Goal: Task Accomplishment & Management: Use online tool/utility

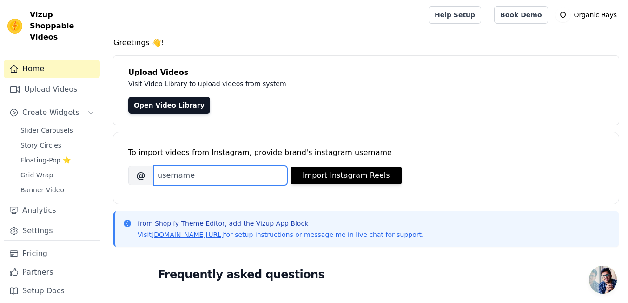
click at [192, 175] on input "Brand's Instagram Username" at bounding box center [220, 176] width 134 height 20
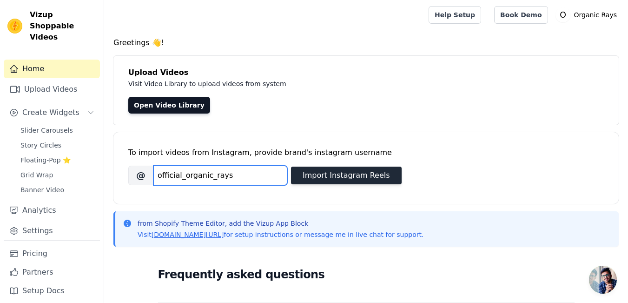
type input "official_organic_rays"
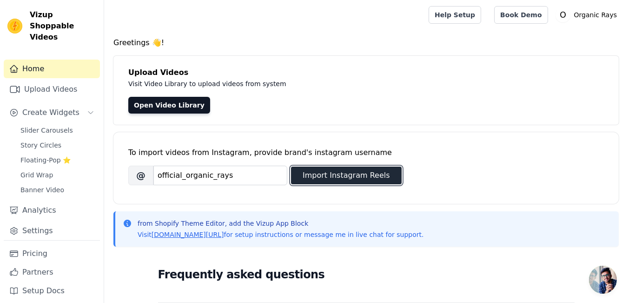
click at [340, 173] on button "Import Instagram Reels" at bounding box center [346, 175] width 111 height 18
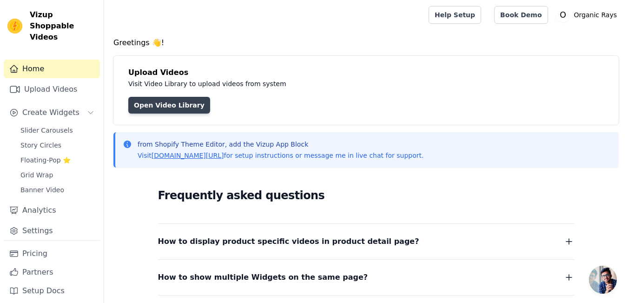
click at [171, 105] on link "Open Video Library" at bounding box center [169, 105] width 82 height 17
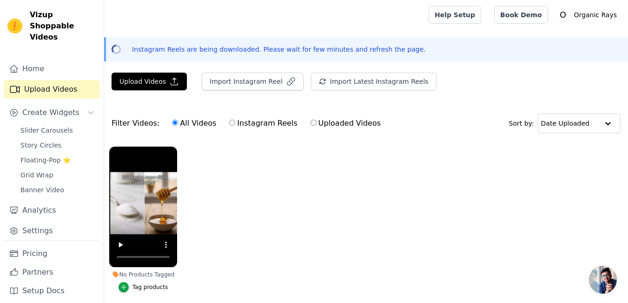
click at [229, 121] on input "Instagram Reels" at bounding box center [232, 123] width 6 height 6
radio input "true"
click at [172, 123] on input "All Videos" at bounding box center [175, 123] width 6 height 6
radio input "true"
click at [311, 122] on input "Uploaded Videos" at bounding box center [314, 123] width 6 height 6
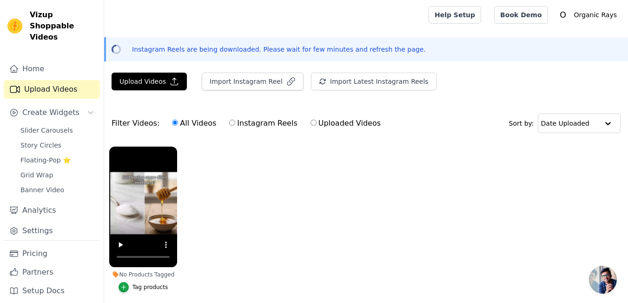
radio input "true"
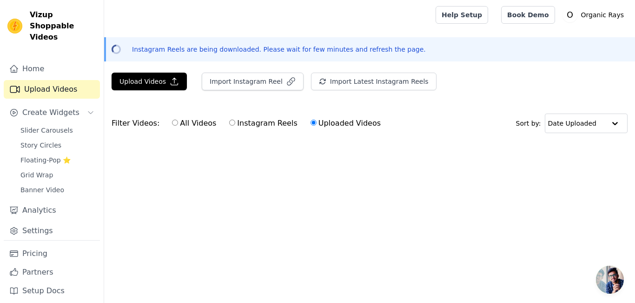
click at [229, 126] on input "Instagram Reels" at bounding box center [232, 123] width 6 height 6
radio input "true"
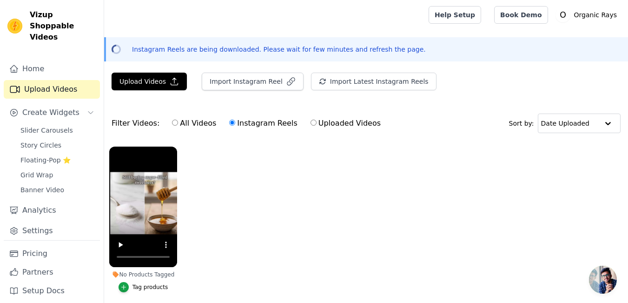
click at [173, 125] on label "All Videos" at bounding box center [194, 123] width 45 height 12
click at [173, 125] on input "All Videos" at bounding box center [175, 123] width 6 height 6
radio input "true"
click at [229, 121] on input "Instagram Reels" at bounding box center [232, 123] width 6 height 6
radio input "true"
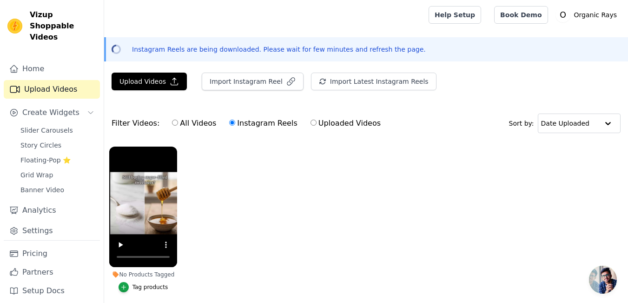
click at [262, 214] on ul "No Products Tagged Tag products" at bounding box center [366, 228] width 524 height 174
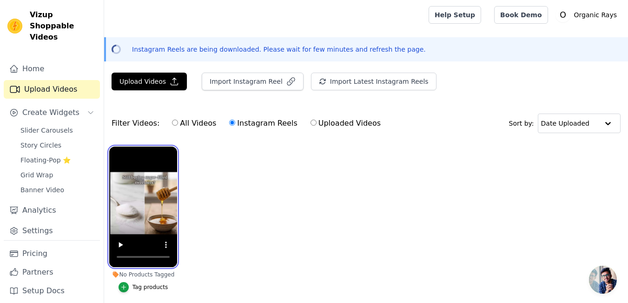
scroll to position [40, 0]
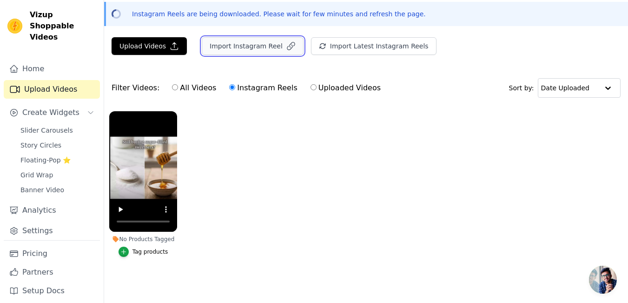
click at [261, 40] on button "Import Instagram Reel" at bounding box center [253, 46] width 102 height 18
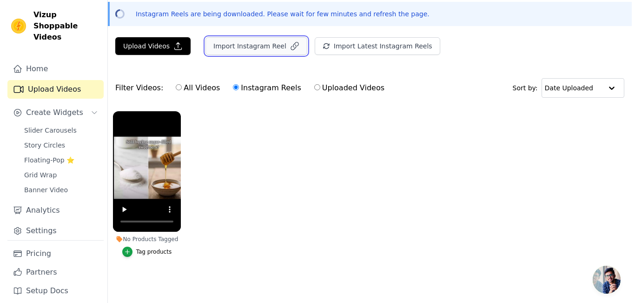
scroll to position [0, 0]
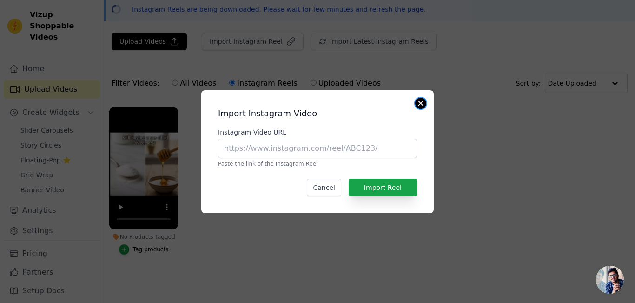
click at [418, 103] on button "Close modal" at bounding box center [420, 103] width 11 height 11
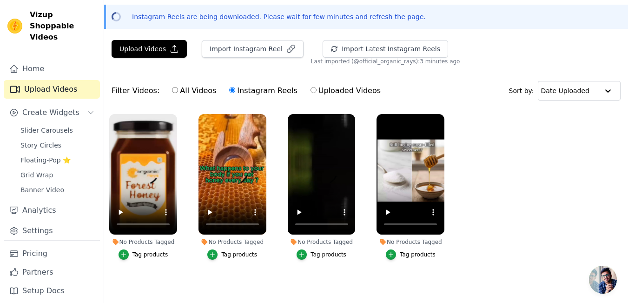
scroll to position [40, 0]
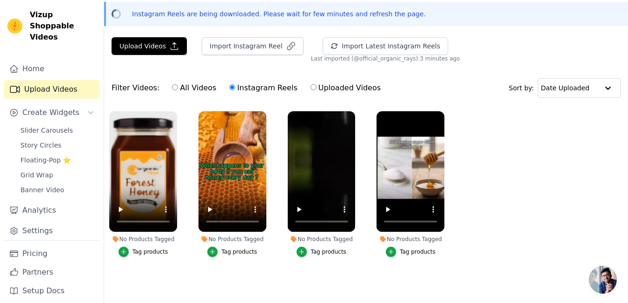
click at [146, 249] on div "Tag products" at bounding box center [151, 251] width 36 height 7
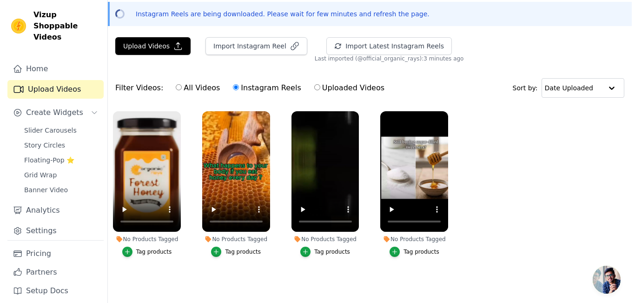
scroll to position [0, 0]
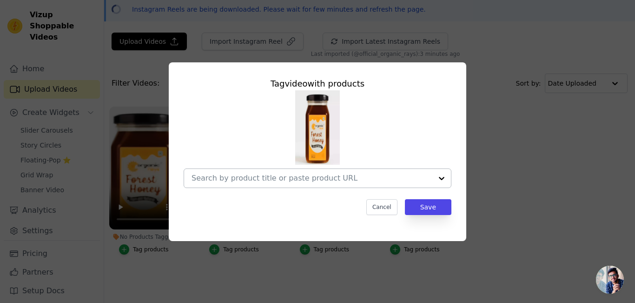
click at [330, 173] on div at bounding box center [312, 178] width 241 height 19
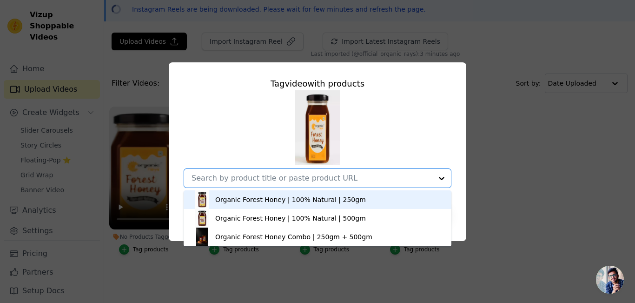
click at [446, 125] on div "Organic Forest Honey | 100% Natural | 250gm Organic Forest Honey | 100% Natural…" at bounding box center [318, 139] width 268 height 98
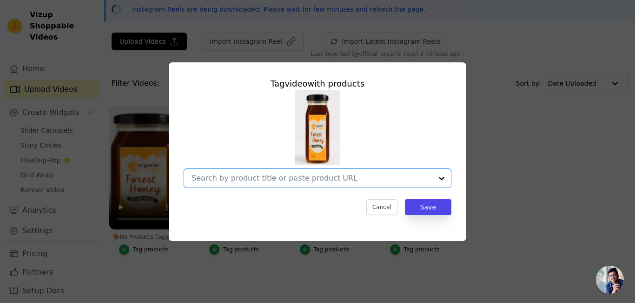
click at [380, 175] on input "No Products Tagged Tag video with products Option undefined, selected. Select i…" at bounding box center [312, 177] width 241 height 9
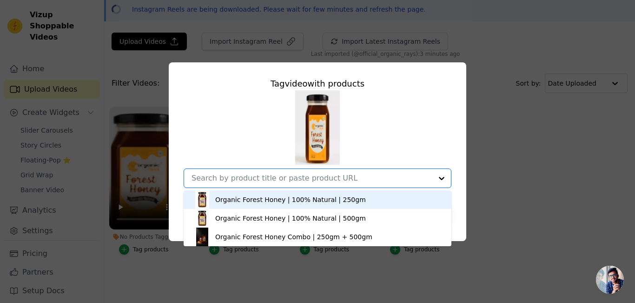
click at [386, 200] on div "Organic Forest Honey | 100% Natural | 250gm" at bounding box center [317, 199] width 249 height 19
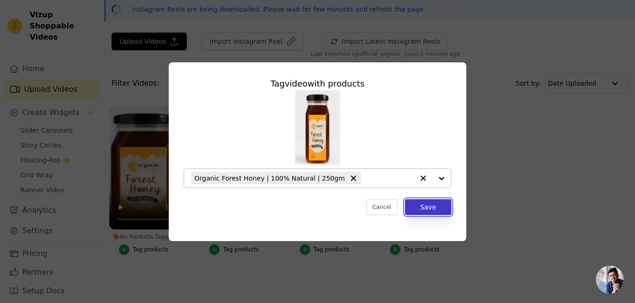
click at [414, 203] on button "Save" at bounding box center [428, 207] width 46 height 16
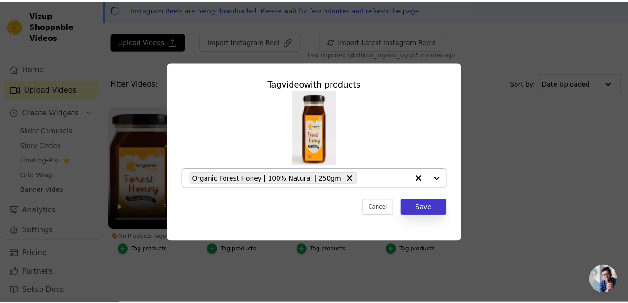
scroll to position [40, 0]
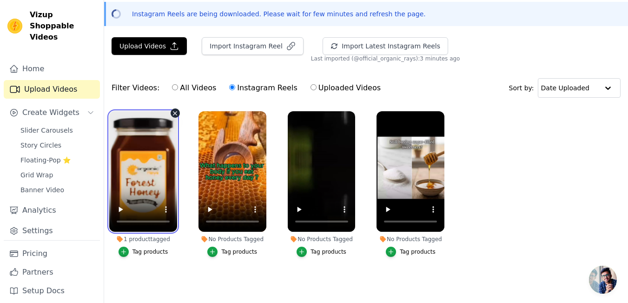
click at [139, 179] on video at bounding box center [143, 171] width 68 height 120
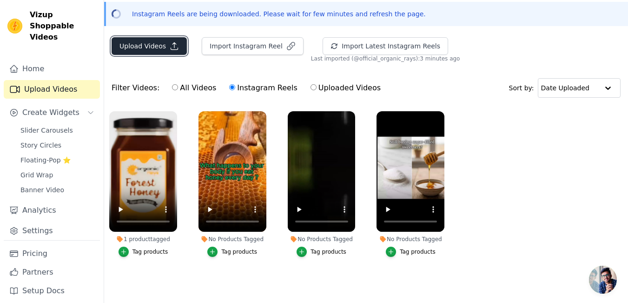
click at [153, 42] on button "Upload Videos" at bounding box center [149, 46] width 75 height 18
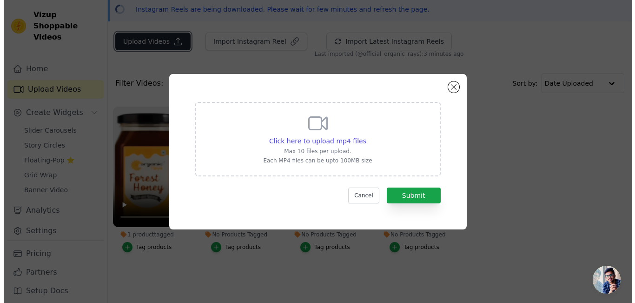
scroll to position [0, 0]
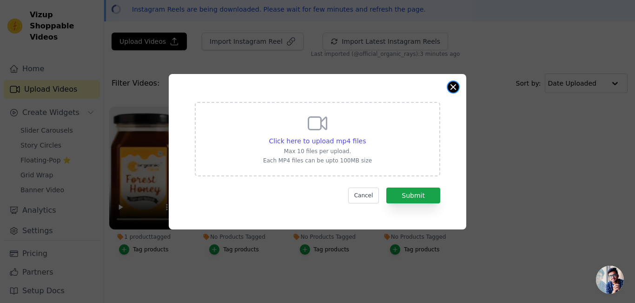
click at [454, 83] on button "Close modal" at bounding box center [453, 86] width 11 height 11
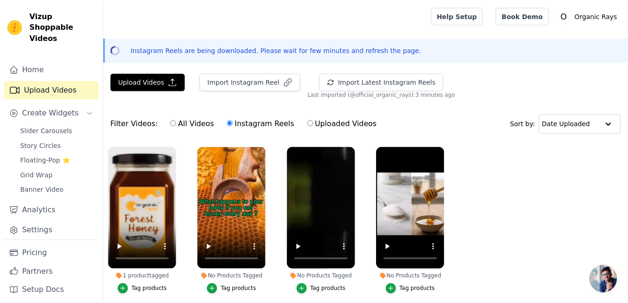
scroll to position [40, 0]
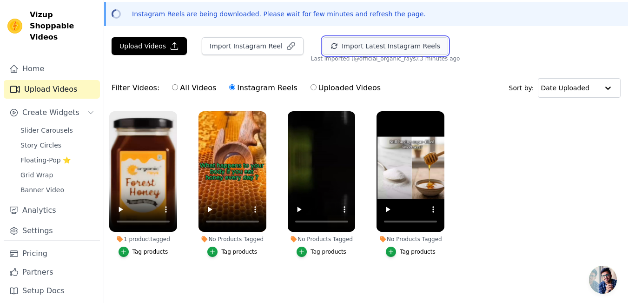
click at [329, 44] on button "Import Latest Instagram Reels" at bounding box center [386, 46] width 126 height 18
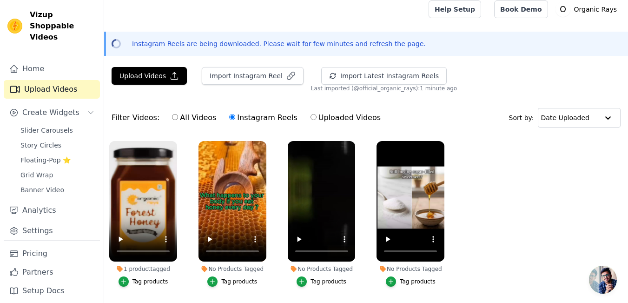
scroll to position [0, 0]
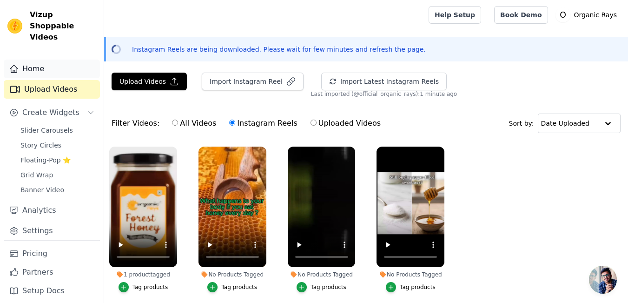
click at [60, 60] on link "Home" at bounding box center [52, 69] width 96 height 19
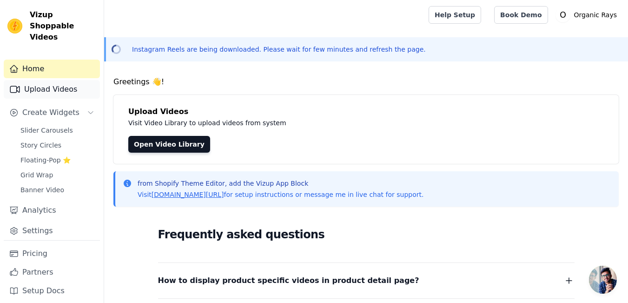
click at [50, 80] on link "Upload Videos" at bounding box center [52, 89] width 96 height 19
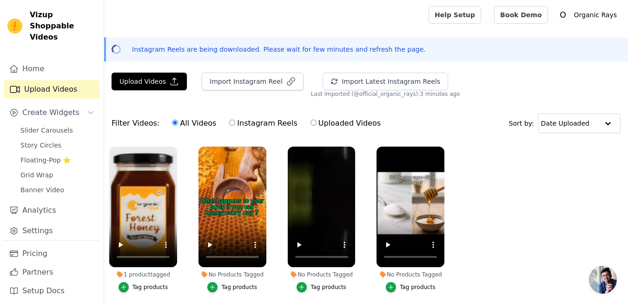
scroll to position [40, 0]
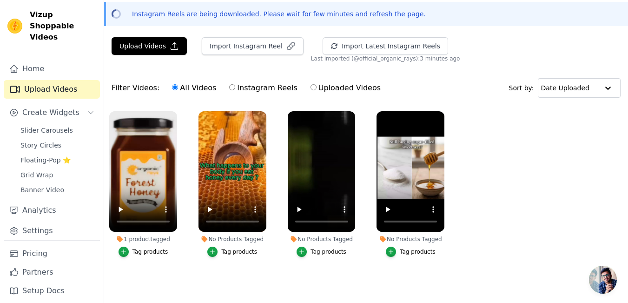
click at [587, 195] on ul "1 product tagged Tag products No Products Tagged Tag products No Products Tagge…" at bounding box center [366, 193] width 524 height 174
drag, startPoint x: 153, startPoint y: 158, endPoint x: 31, endPoint y: 203, distance: 130.1
click at [31, 203] on link "Analytics" at bounding box center [52, 210] width 96 height 19
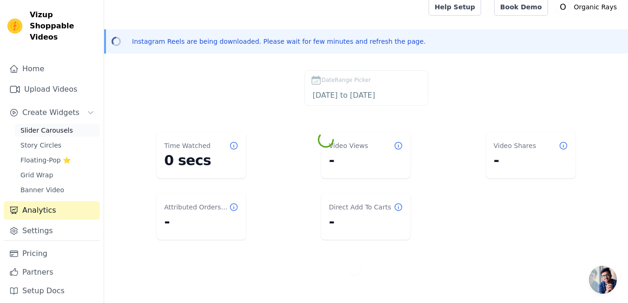
click at [50, 126] on span "Slider Carousels" at bounding box center [46, 130] width 53 height 9
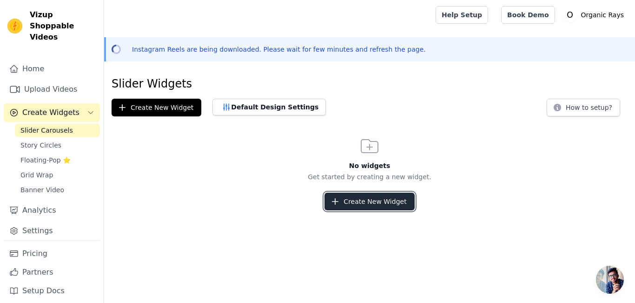
click at [378, 203] on button "Create New Widget" at bounding box center [370, 202] width 90 height 18
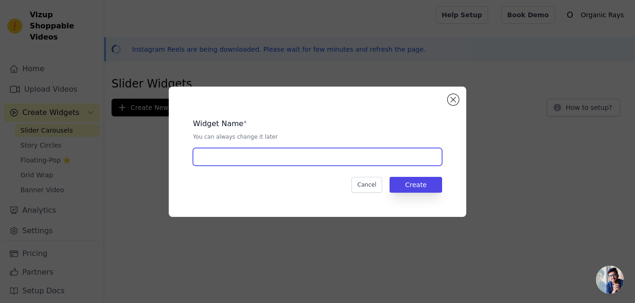
click at [365, 165] on input "text" at bounding box center [317, 157] width 249 height 18
type input "o"
type input "Organic rays honey"
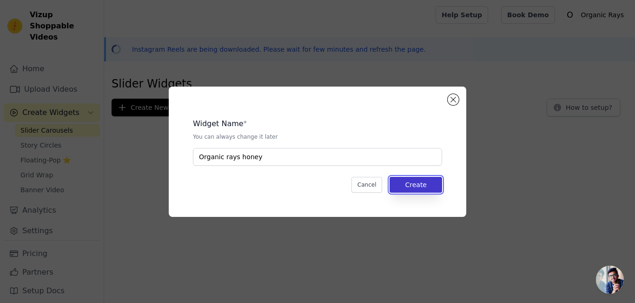
click at [422, 187] on button "Create" at bounding box center [416, 185] width 53 height 16
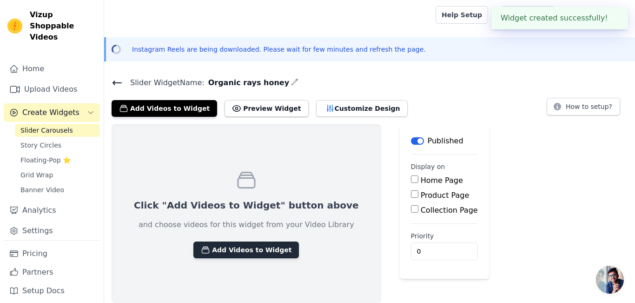
click at [237, 248] on button "Add Videos to Widget" at bounding box center [246, 249] width 106 height 17
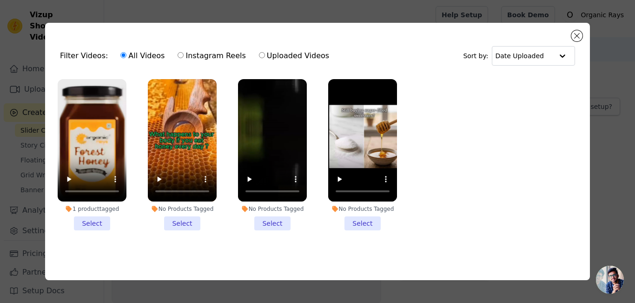
click at [100, 217] on li "1 product tagged Select" at bounding box center [92, 154] width 69 height 151
click at [0, 0] on input "1 product tagged Select" at bounding box center [0, 0] width 0 height 0
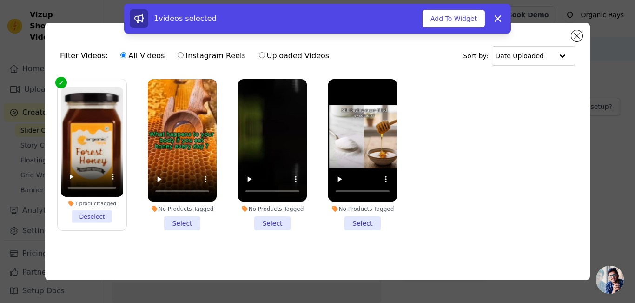
click at [172, 219] on li "No Products Tagged Select" at bounding box center [182, 154] width 69 height 151
click at [0, 0] on input "No Products Tagged Select" at bounding box center [0, 0] width 0 height 0
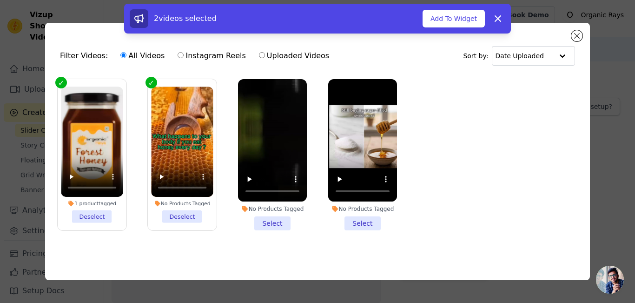
click at [273, 218] on li "No Products Tagged Select" at bounding box center [272, 154] width 69 height 151
click at [0, 0] on input "No Products Tagged Select" at bounding box center [0, 0] width 0 height 0
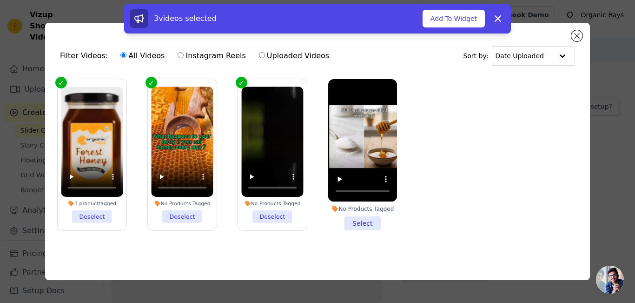
click at [368, 219] on li "No Products Tagged Select" at bounding box center [362, 154] width 69 height 151
click at [0, 0] on input "No Products Tagged Select" at bounding box center [0, 0] width 0 height 0
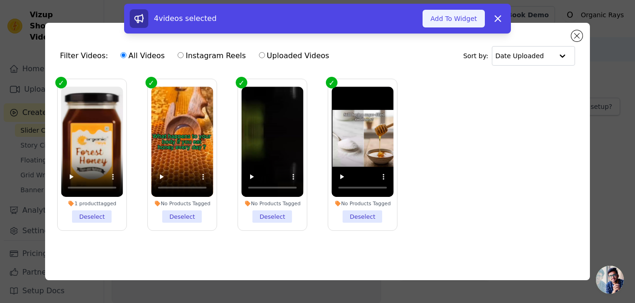
click at [457, 12] on button "Add To Widget" at bounding box center [454, 19] width 62 height 18
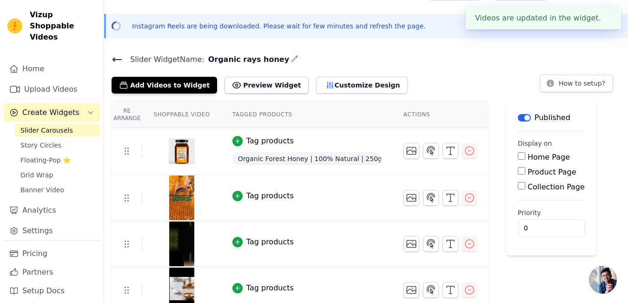
scroll to position [33, 0]
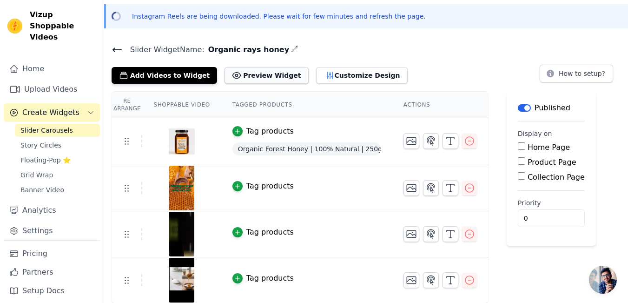
click at [253, 77] on button "Preview Widget" at bounding box center [267, 75] width 84 height 17
click at [514, 284] on div "Label Published Display on Home Page Product Page Collection Page Priority 0" at bounding box center [551, 197] width 89 height 212
click at [246, 80] on button "Preview Widget" at bounding box center [267, 75] width 84 height 17
click at [518, 145] on input "Home Page" at bounding box center [521, 145] width 7 height 7
checkbox input "true"
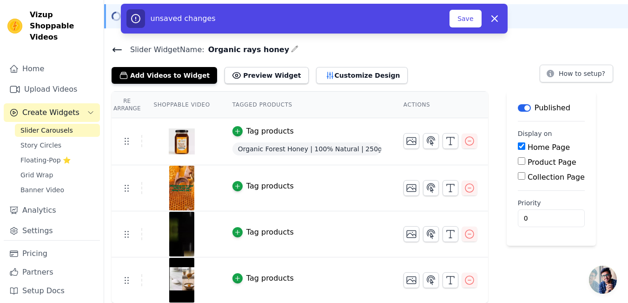
click at [518, 162] on input "Product Page" at bounding box center [521, 160] width 7 height 7
checkbox input "true"
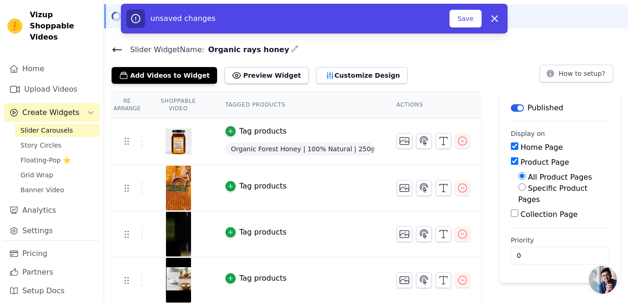
click at [500, 157] on main "Label Published Display on Home Page Product Page All Product Pages Specific Pr…" at bounding box center [560, 187] width 121 height 192
click at [514, 209] on input "Collection Page" at bounding box center [514, 212] width 7 height 7
checkbox input "true"
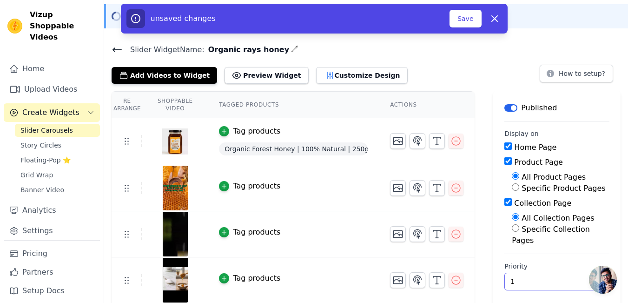
click at [584, 272] on input "1" at bounding box center [557, 281] width 105 height 18
click at [584, 272] on input "2" at bounding box center [557, 281] width 105 height 18
click at [584, 272] on input "3" at bounding box center [557, 281] width 105 height 18
click at [584, 272] on input "4" at bounding box center [557, 281] width 105 height 18
click at [584, 272] on input "5" at bounding box center [557, 281] width 105 height 18
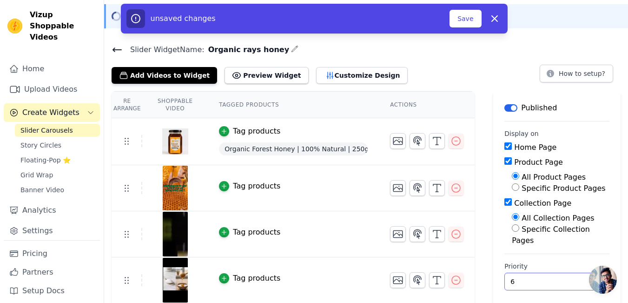
type input "6"
click at [584, 272] on input "6" at bounding box center [557, 281] width 105 height 18
click at [475, 169] on td at bounding box center [427, 184] width 96 height 38
click at [459, 20] on button "Save" at bounding box center [466, 19] width 32 height 18
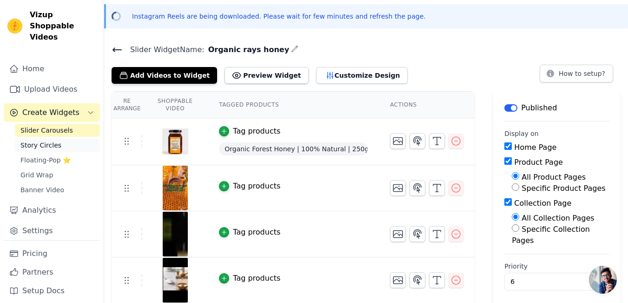
click at [49, 140] on span "Story Circles" at bounding box center [40, 144] width 41 height 9
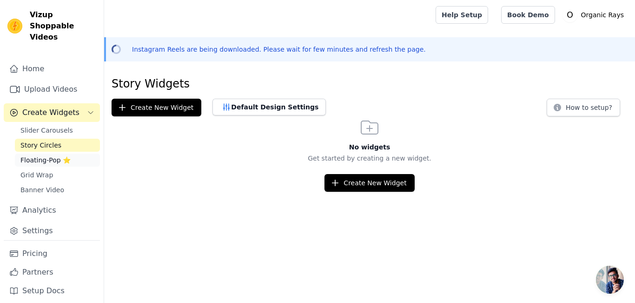
click at [51, 154] on link "Floating-Pop ⭐" at bounding box center [57, 159] width 85 height 13
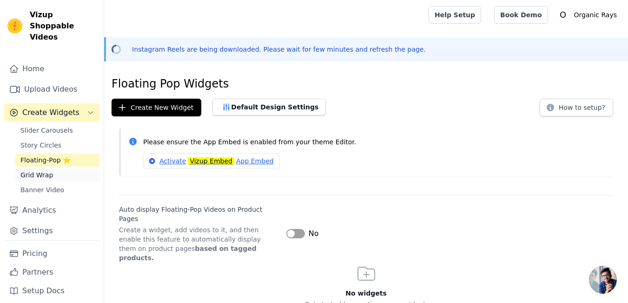
click at [50, 168] on link "Grid Wrap" at bounding box center [57, 174] width 85 height 13
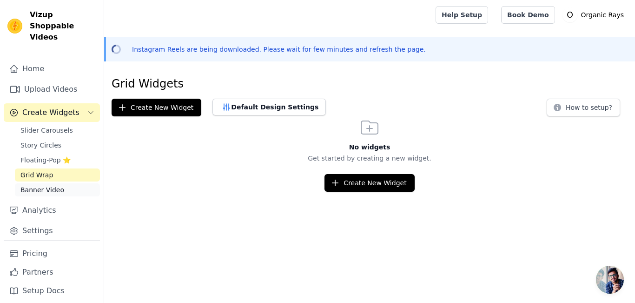
click at [54, 185] on span "Banner Video" at bounding box center [42, 189] width 44 height 9
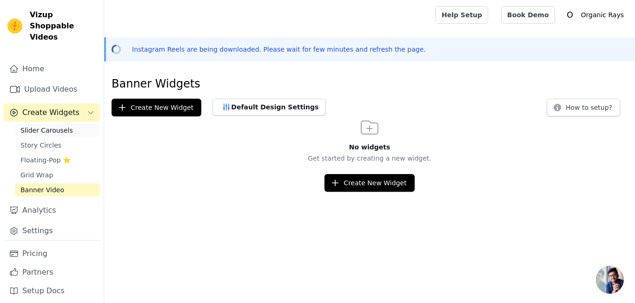
click at [46, 126] on span "Slider Carousels" at bounding box center [46, 130] width 53 height 9
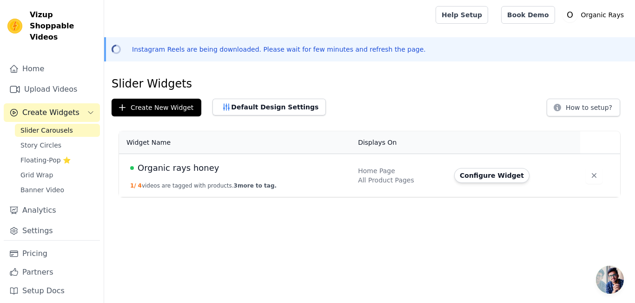
click at [178, 175] on td "Organic rays honey 1 / 4 videos are tagged with products. 3 more to tag." at bounding box center [235, 175] width 233 height 43
click at [497, 173] on button "Configure Widget" at bounding box center [491, 175] width 75 height 15
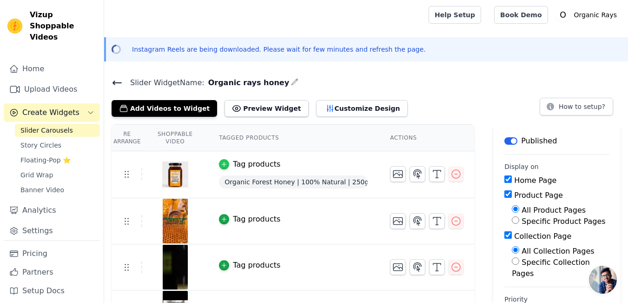
click at [227, 165] on icon "button" at bounding box center [224, 164] width 7 height 7
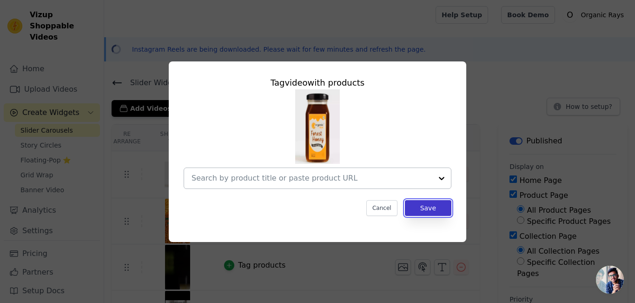
click at [432, 205] on button "Save" at bounding box center [428, 208] width 46 height 16
